Goal: Information Seeking & Learning: Learn about a topic

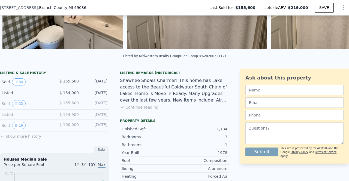
scroll to position [94, 0]
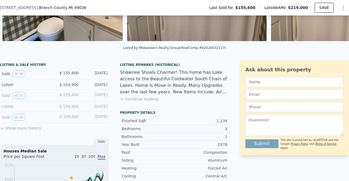
click at [15, 129] on button "Show more history" at bounding box center [20, 127] width 41 height 8
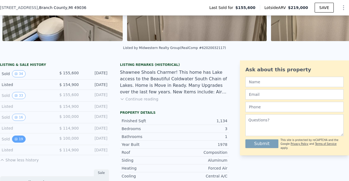
click at [16, 141] on icon "View historical data" at bounding box center [15, 139] width 3 height 3
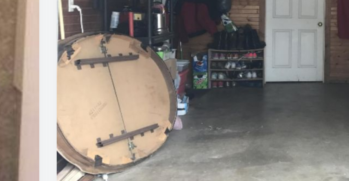
scroll to position [8, 0]
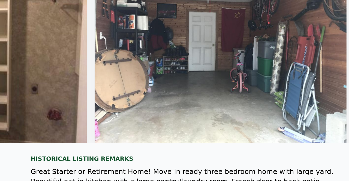
click at [190, 71] on img at bounding box center [241, 64] width 139 height 105
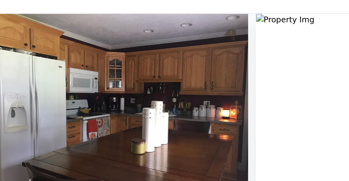
scroll to position [0, 589]
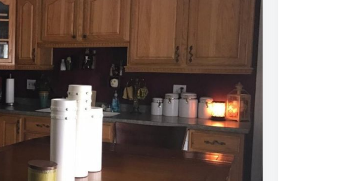
click at [220, 86] on img at bounding box center [186, 72] width 139 height 105
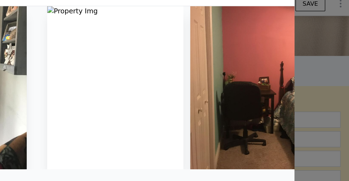
scroll to position [0, 979]
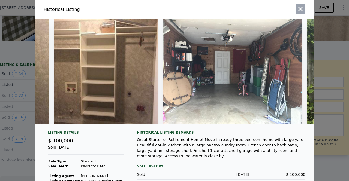
click at [296, 8] on icon "button" at bounding box center [300, 9] width 8 height 8
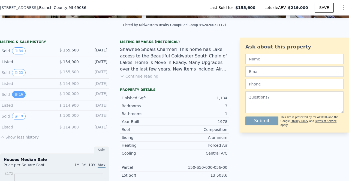
click at [20, 96] on button "16" at bounding box center [18, 94] width 13 height 7
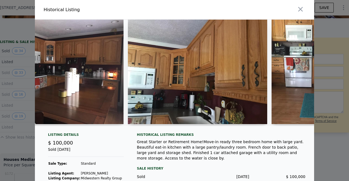
click at [181, 70] on img at bounding box center [197, 72] width 139 height 105
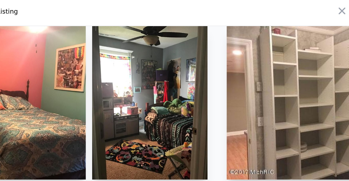
scroll to position [0, 902]
